Goal: Contribute content

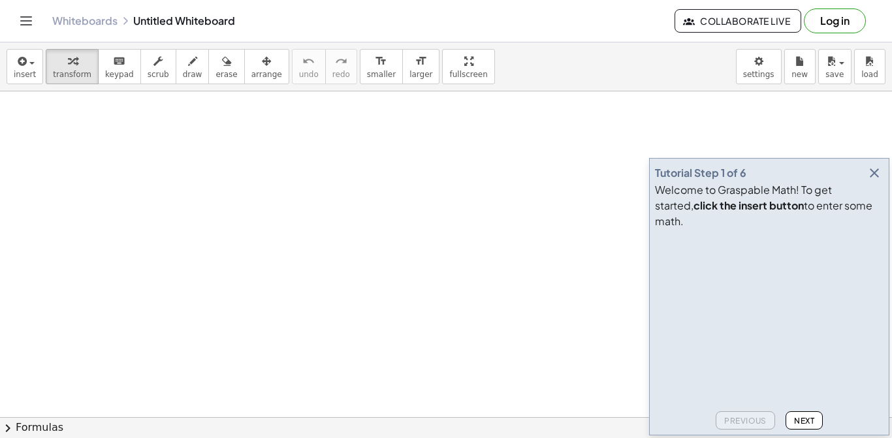
click at [886, 244] on div "Tutorial Step 1 of 6 Welcome to Graspable Math! To get started, click the inser…" at bounding box center [769, 296] width 240 height 277
click at [879, 182] on button "button" at bounding box center [874, 173] width 18 height 18
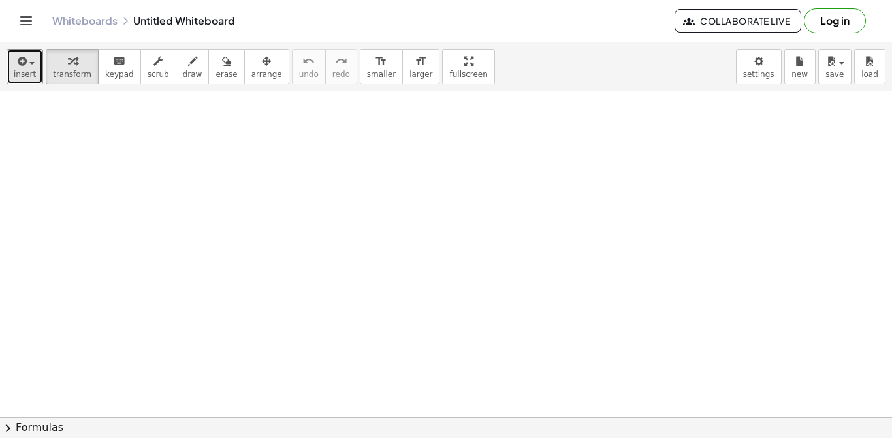
click at [29, 70] on span "insert" at bounding box center [25, 74] width 22 height 9
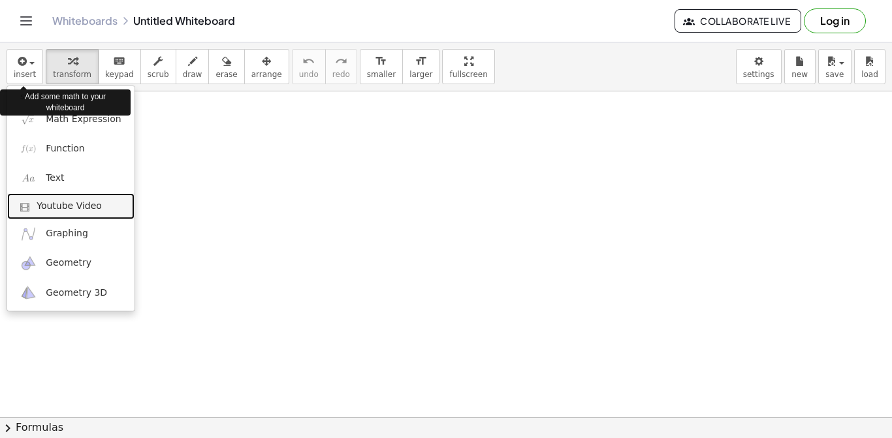
click at [47, 207] on span "Youtube Video" at bounding box center [69, 206] width 65 height 13
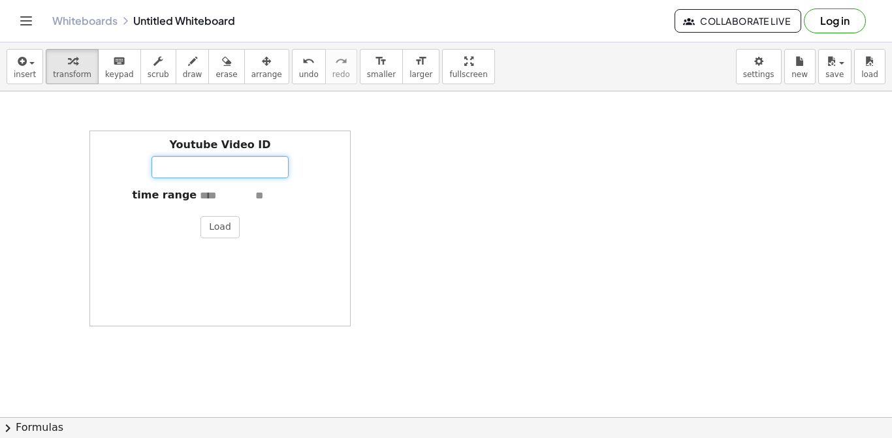
click at [210, 168] on input "Youtube Video ID" at bounding box center [219, 167] width 137 height 22
click at [181, 168] on input "Youtube Video ID" at bounding box center [219, 167] width 137 height 22
paste input "**********"
type input "**********"
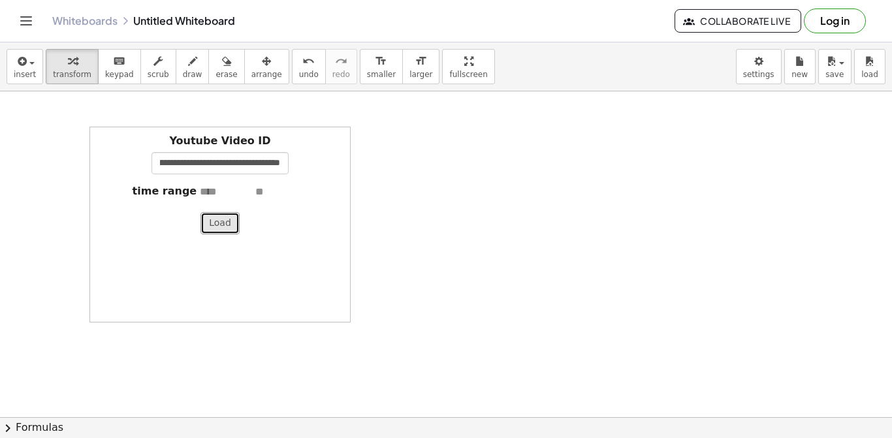
click at [212, 219] on button "Load" at bounding box center [219, 223] width 39 height 22
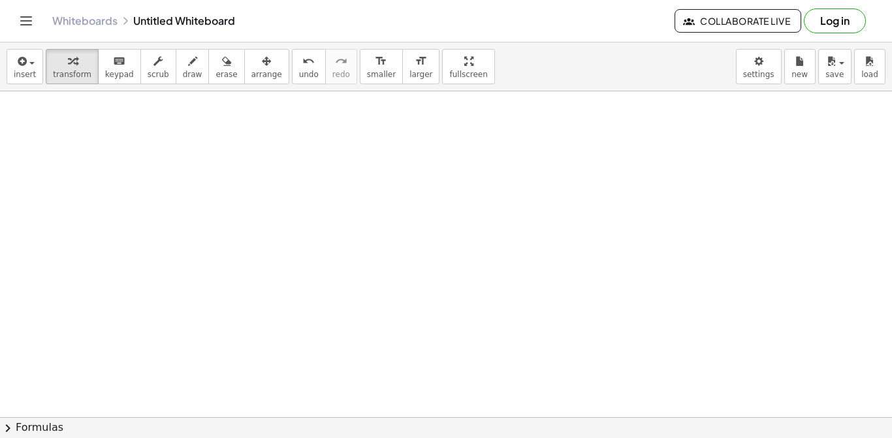
scroll to position [1, 0]
click at [25, 65] on icon "button" at bounding box center [21, 62] width 12 height 16
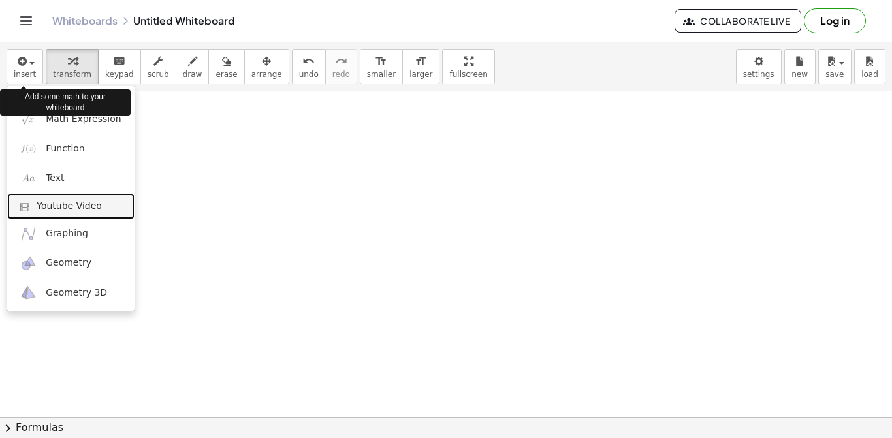
click at [58, 208] on span "Youtube Video" at bounding box center [69, 206] width 65 height 13
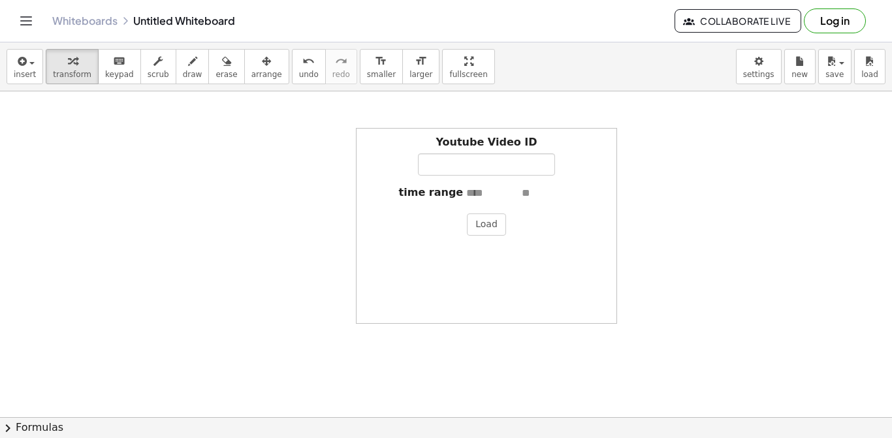
click at [478, 188] on input "text" at bounding box center [492, 193] width 52 height 15
click at [461, 166] on input "Youtube Video ID" at bounding box center [486, 164] width 137 height 22
click at [449, 164] on input "Youtube Video ID" at bounding box center [486, 164] width 137 height 22
paste input "**********"
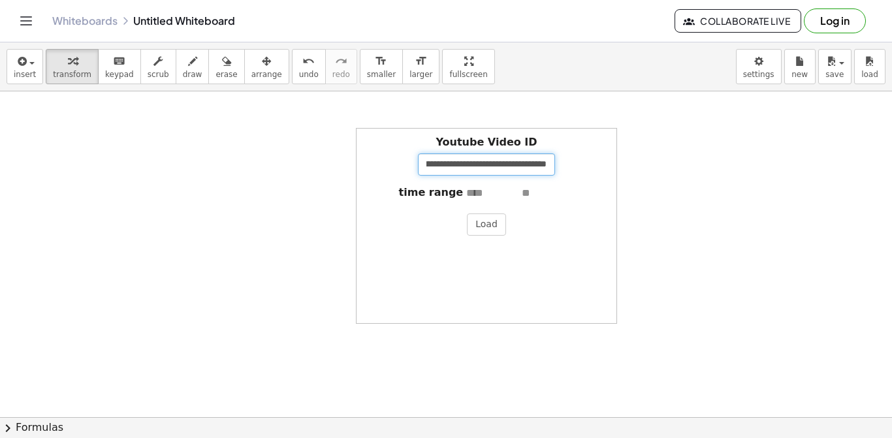
type input "**********"
click at [406, 196] on label "time range" at bounding box center [431, 192] width 65 height 15
click at [489, 225] on button "Load" at bounding box center [486, 224] width 39 height 22
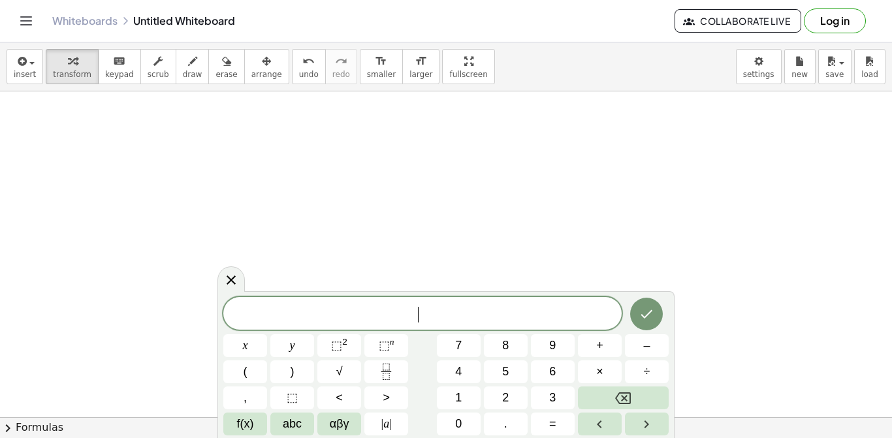
click at [541, 309] on span "​" at bounding box center [422, 314] width 398 height 18
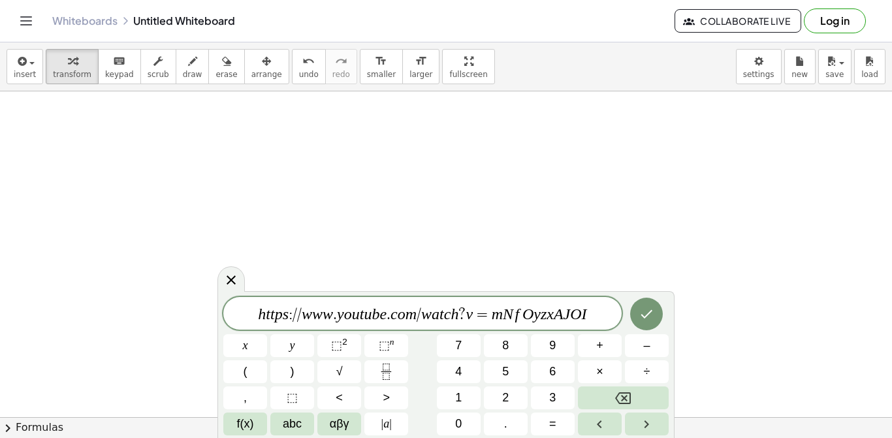
click at [649, 318] on icon "Done" at bounding box center [646, 314] width 16 height 16
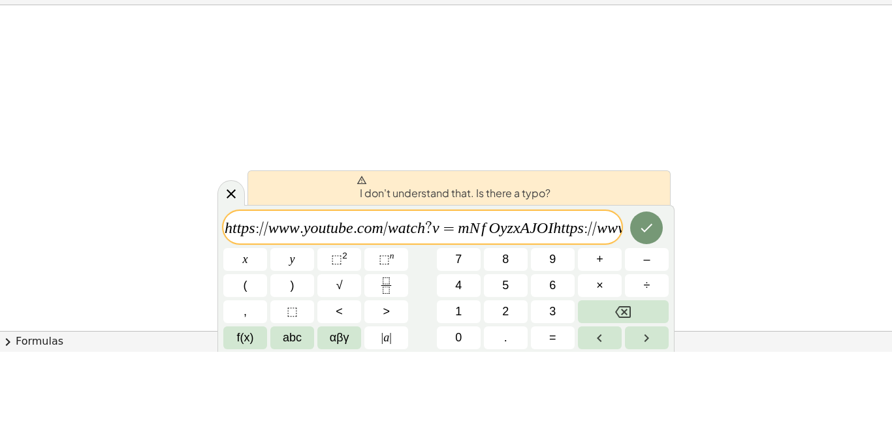
scroll to position [1, 0]
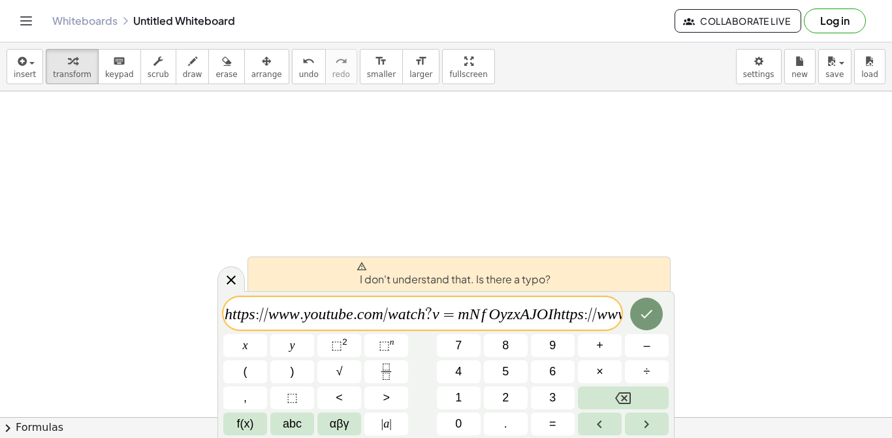
click at [624, 397] on icon "Backspace" at bounding box center [623, 398] width 16 height 12
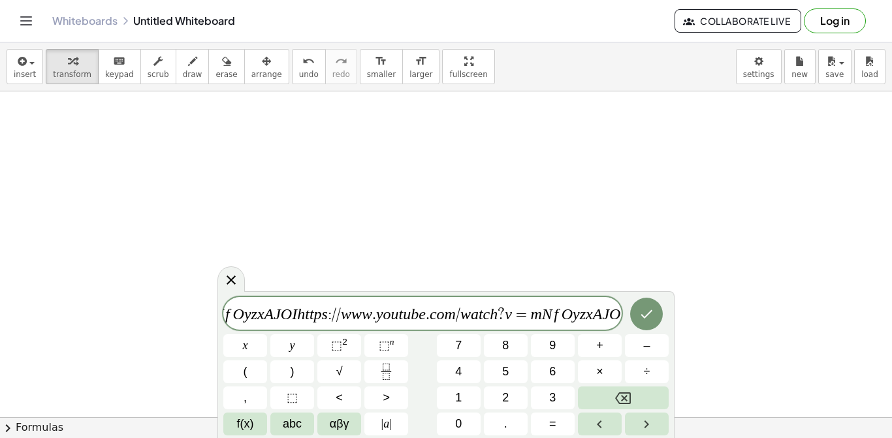
click at [228, 285] on icon at bounding box center [231, 280] width 16 height 16
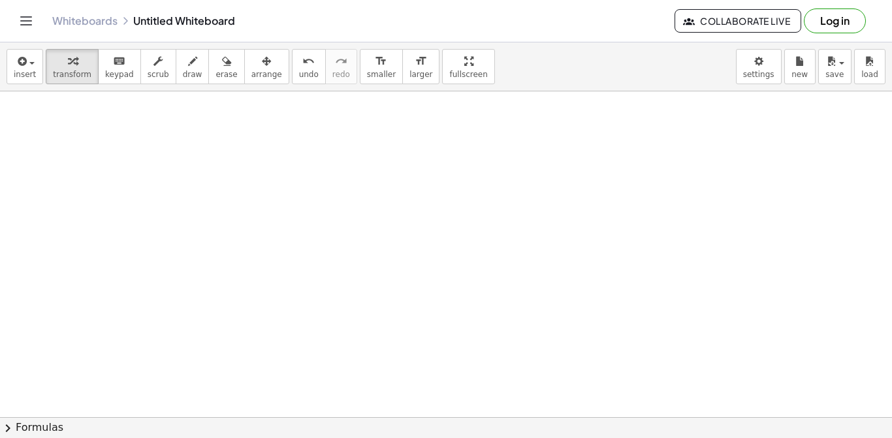
scroll to position [0, 0]
click at [18, 72] on span "insert" at bounding box center [25, 74] width 22 height 9
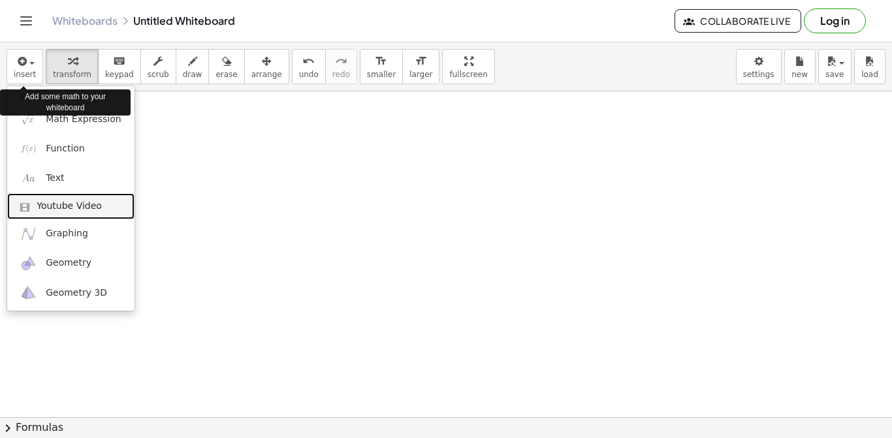
click at [52, 196] on link "Youtube Video" at bounding box center [70, 206] width 127 height 26
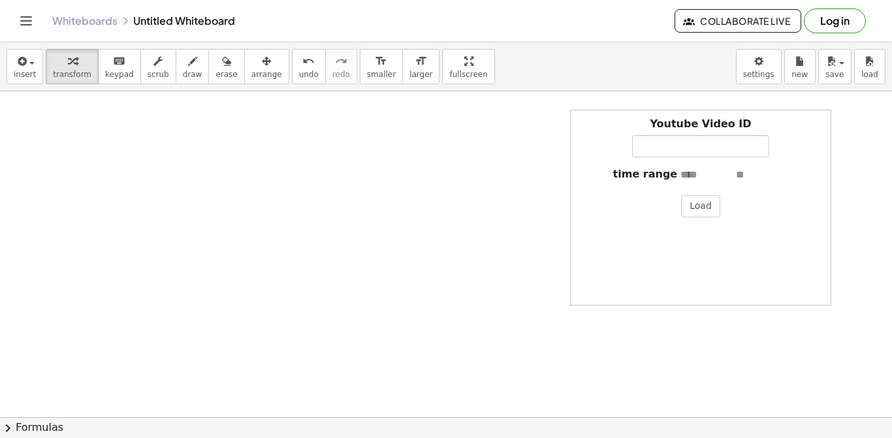
click at [693, 260] on div "Youtube Video ID time range Load" at bounding box center [700, 208] width 261 height 196
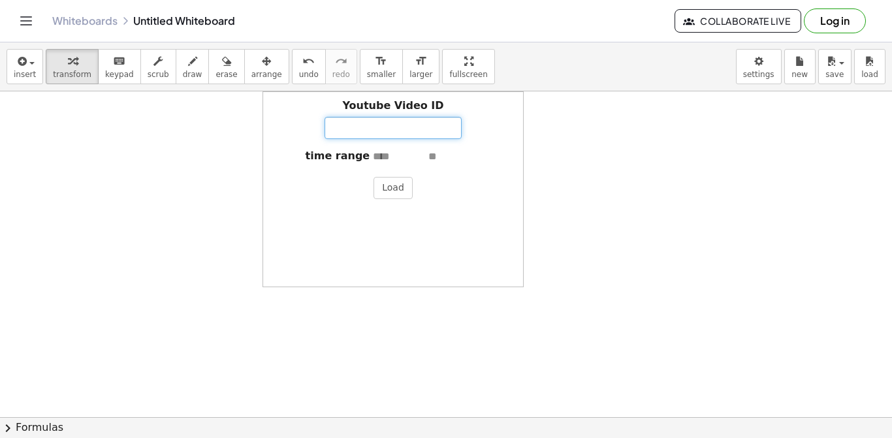
click at [389, 129] on input "Youtube Video ID" at bounding box center [392, 128] width 137 height 22
click at [370, 133] on input "Youtube Video ID" at bounding box center [392, 128] width 137 height 22
paste input "**********"
type input "**********"
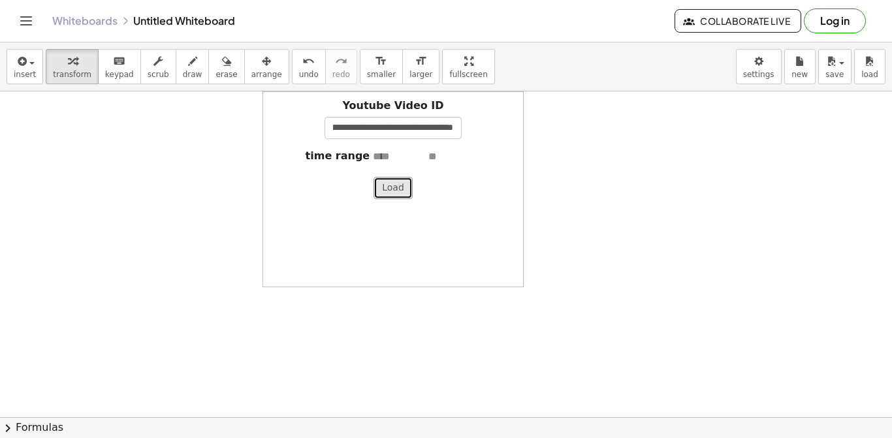
click at [381, 199] on button "Load" at bounding box center [392, 188] width 39 height 22
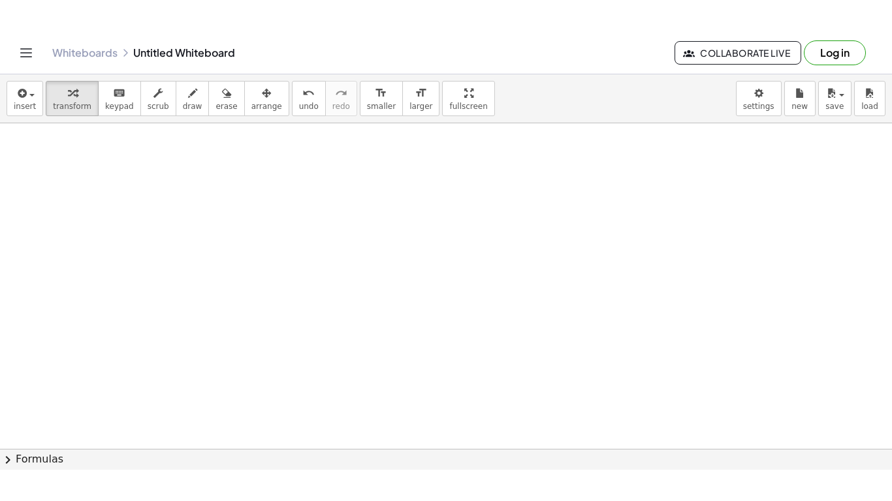
scroll to position [14, 0]
